Goal: Task Accomplishment & Management: Manage account settings

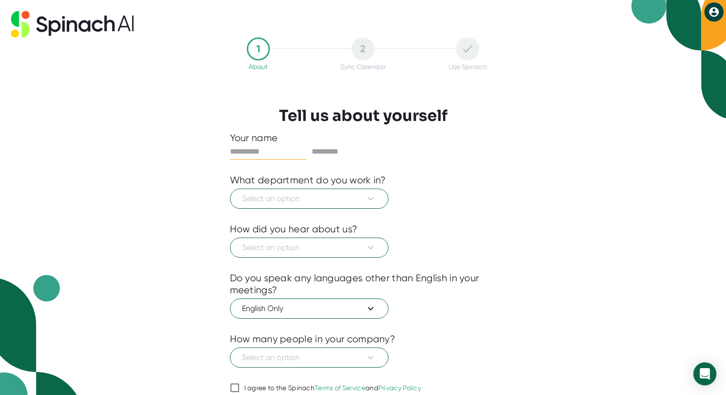
click at [715, 12] on icon at bounding box center [714, 12] width 10 height 10
click at [714, 12] on icon at bounding box center [714, 12] width 10 height 10
click at [684, 29] on b "Logout" at bounding box center [676, 32] width 21 height 8
